Goal: Information Seeking & Learning: Check status

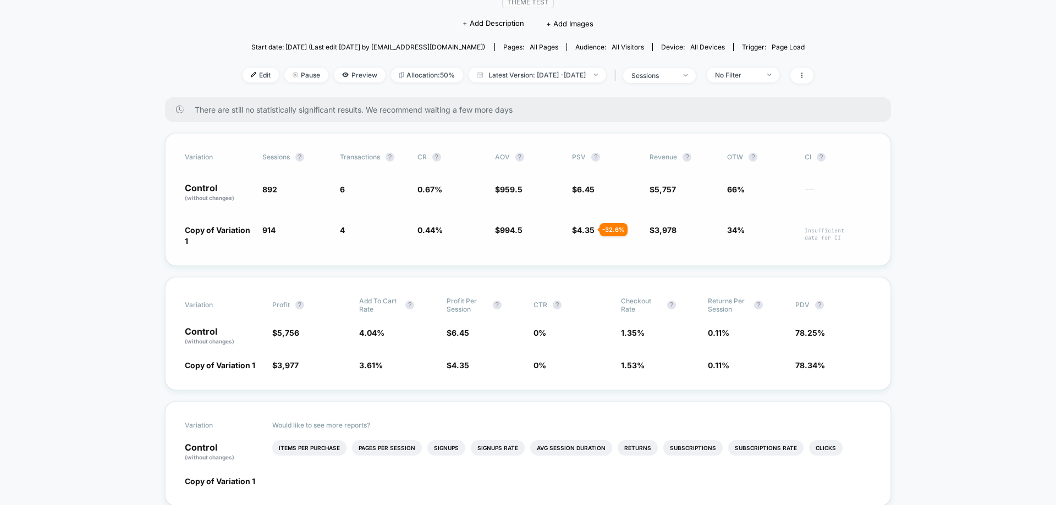
scroll to position [110, 0]
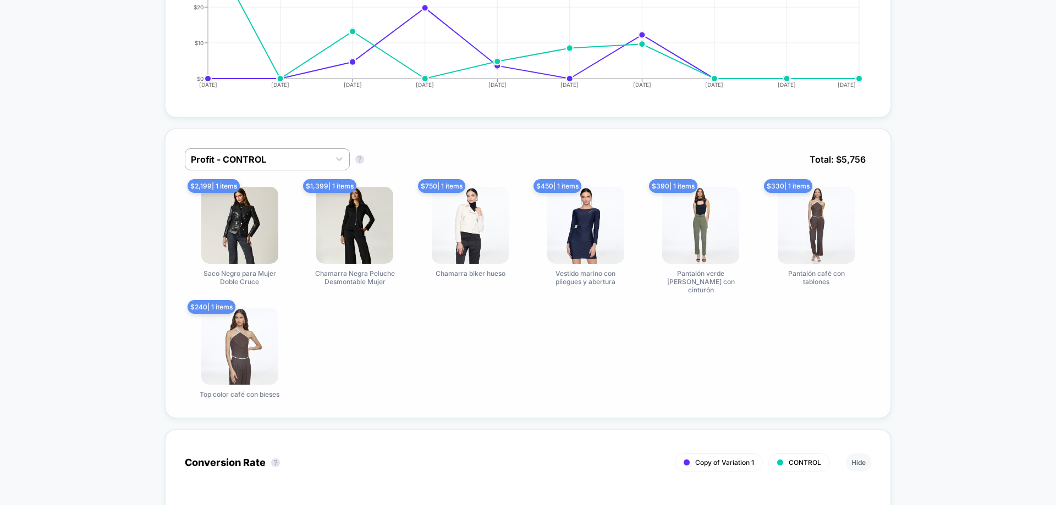
scroll to position [770, 0]
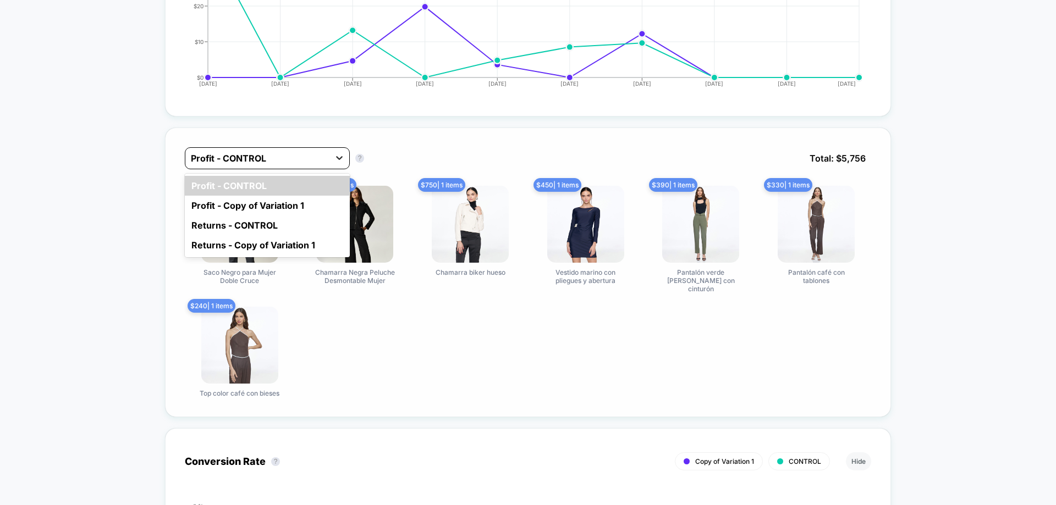
click at [337, 159] on icon at bounding box center [339, 157] width 11 height 11
click at [301, 201] on div "Profit - Copy of Variation 1" at bounding box center [267, 206] width 165 height 20
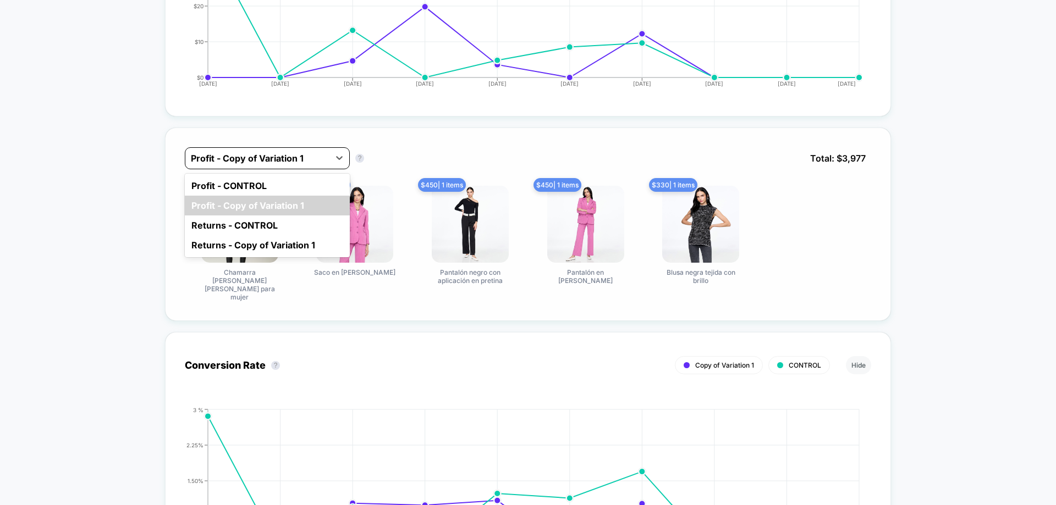
click at [323, 162] on div at bounding box center [257, 158] width 133 height 13
click at [280, 234] on div "Returns - CONTROL" at bounding box center [267, 226] width 165 height 20
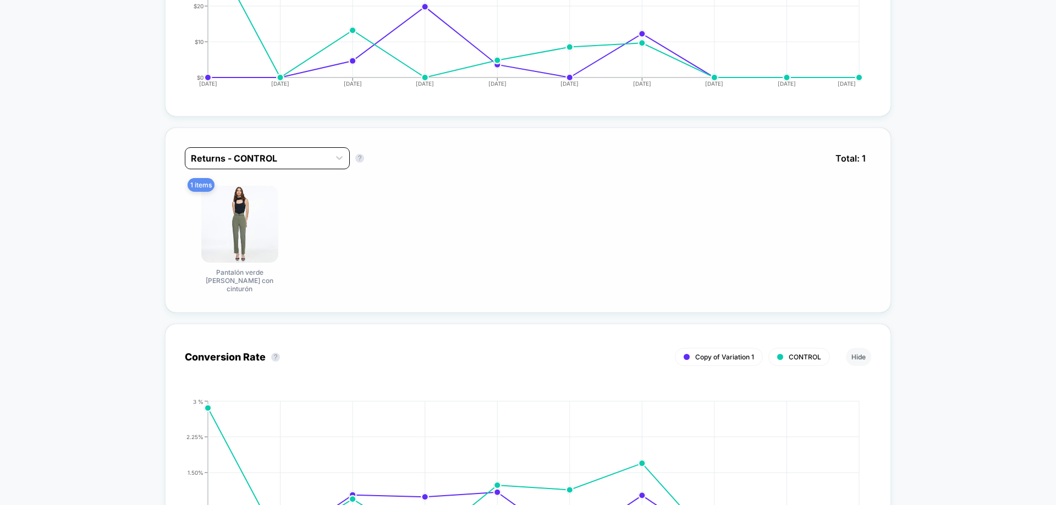
click at [326, 157] on div "Returns - CONTROL" at bounding box center [257, 159] width 144 height 18
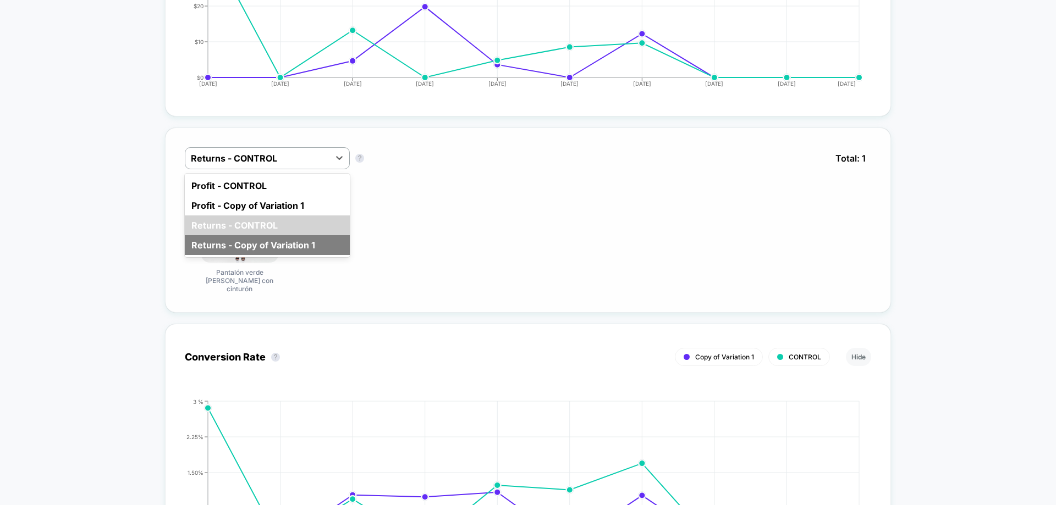
click at [316, 255] on div "Returns - Copy of Variation 1" at bounding box center [267, 245] width 165 height 20
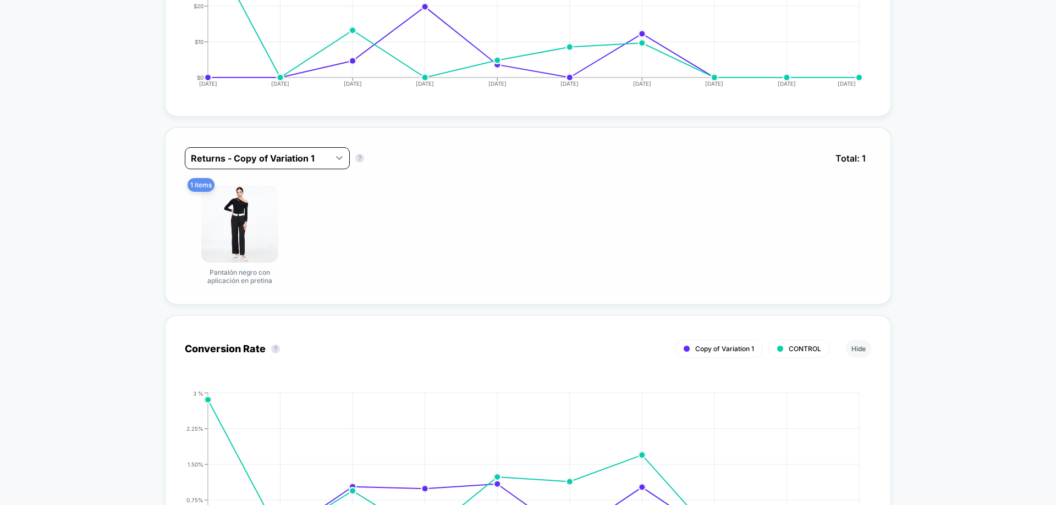
click at [329, 163] on div at bounding box center [339, 158] width 20 height 20
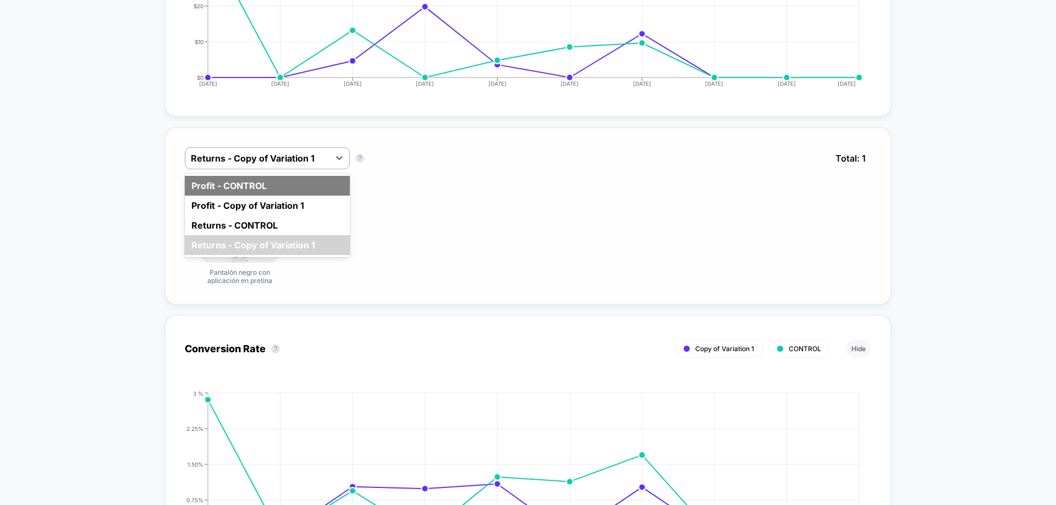
click at [320, 194] on div "Profit - CONTROL" at bounding box center [267, 186] width 165 height 20
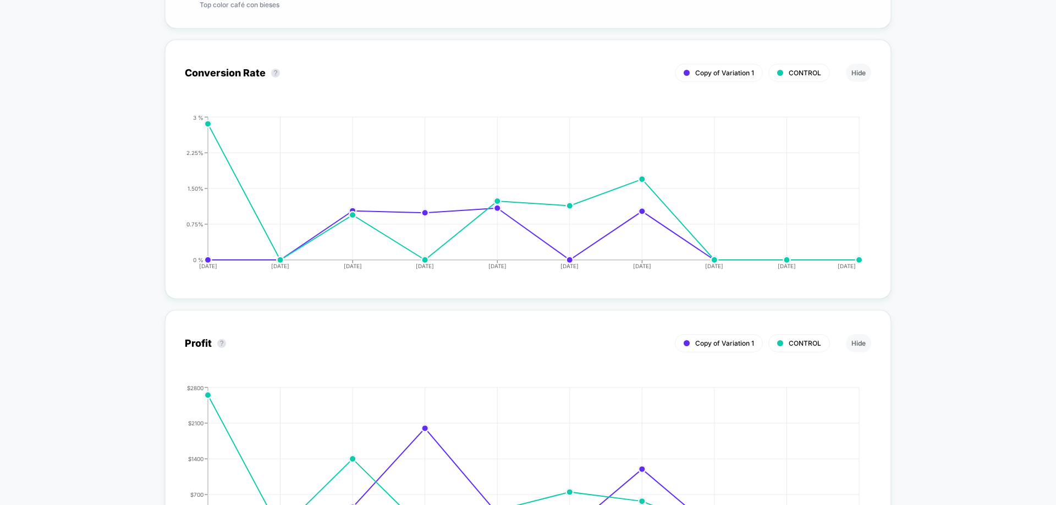
scroll to position [1156, 0]
